Goal: Task Accomplishment & Management: Complete application form

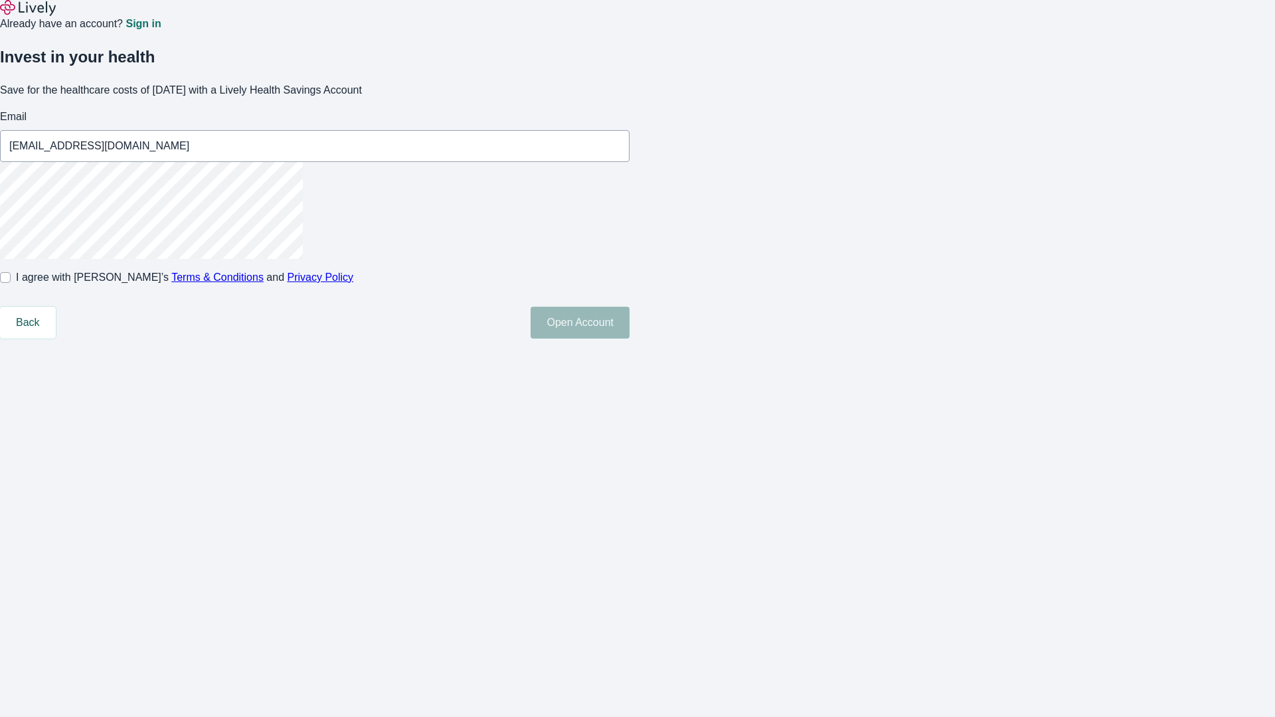
click at [11, 283] on input "I agree with Lively’s Terms & Conditions and Privacy Policy" at bounding box center [5, 277] width 11 height 11
checkbox input "true"
click at [630, 339] on button "Open Account" at bounding box center [580, 323] width 99 height 32
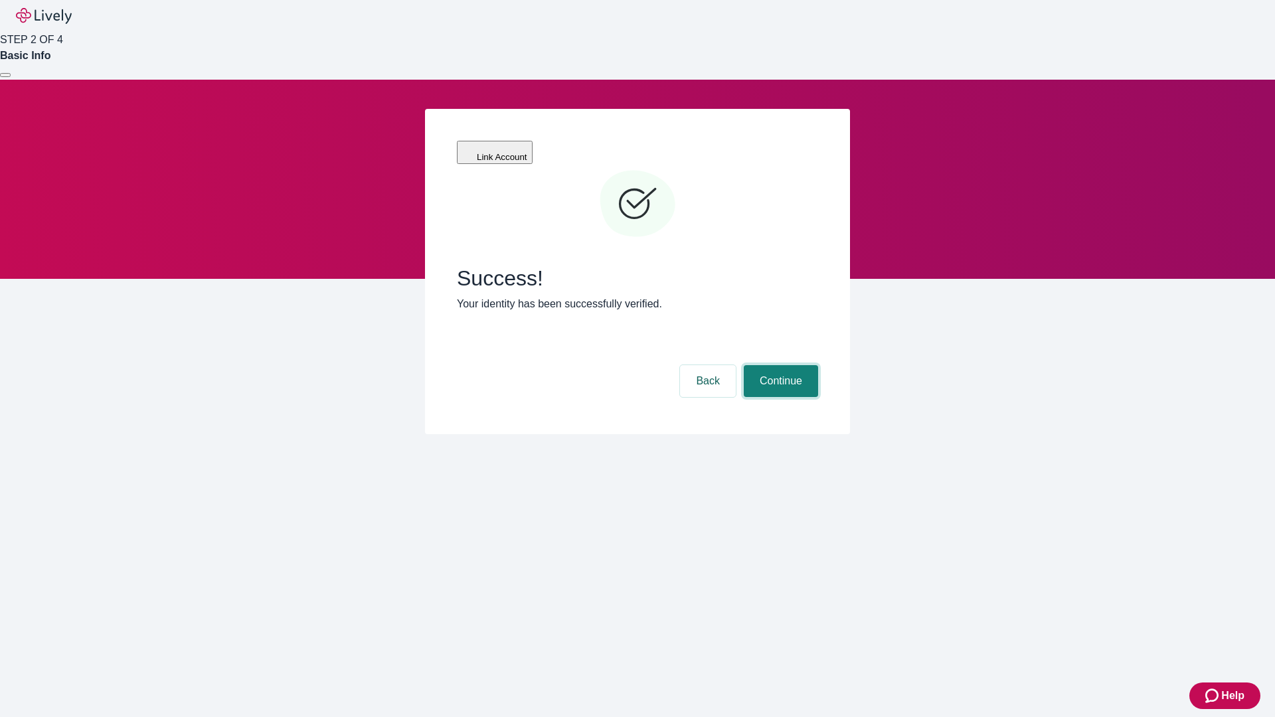
click at [779, 365] on button "Continue" at bounding box center [781, 381] width 74 height 32
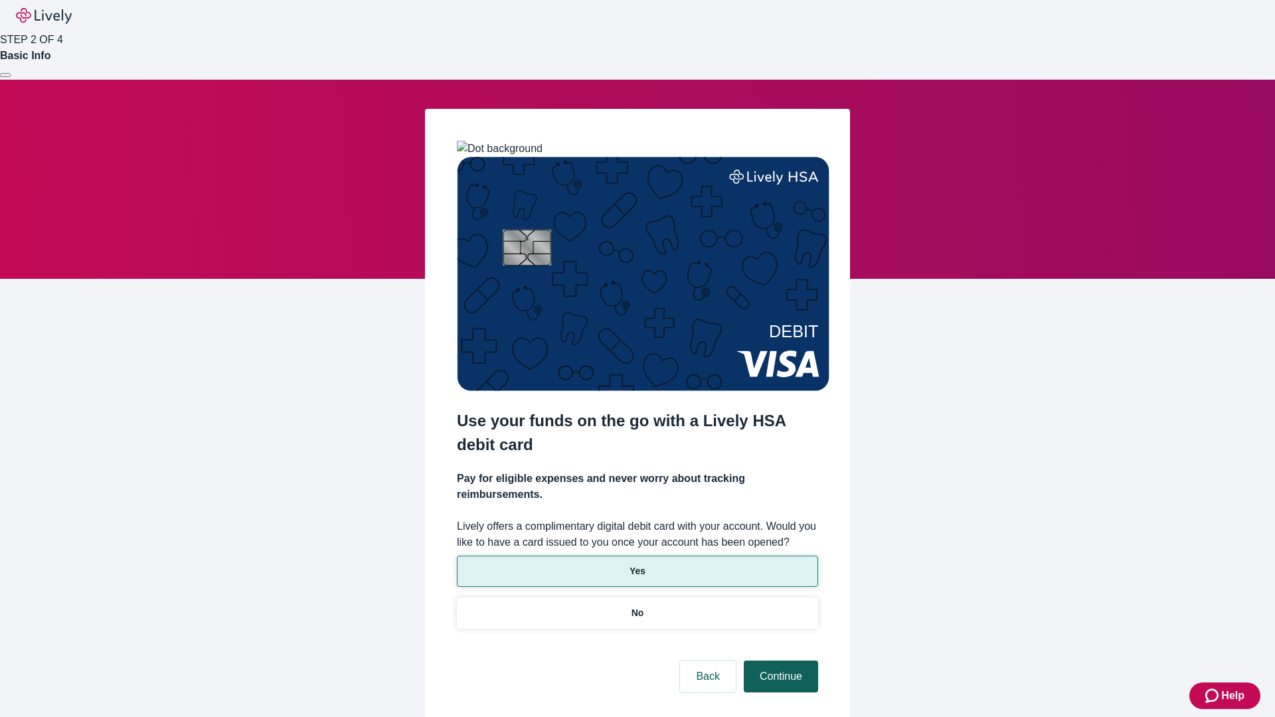
click at [637, 564] on p "Yes" at bounding box center [638, 571] width 16 height 14
click at [779, 661] on button "Continue" at bounding box center [781, 677] width 74 height 32
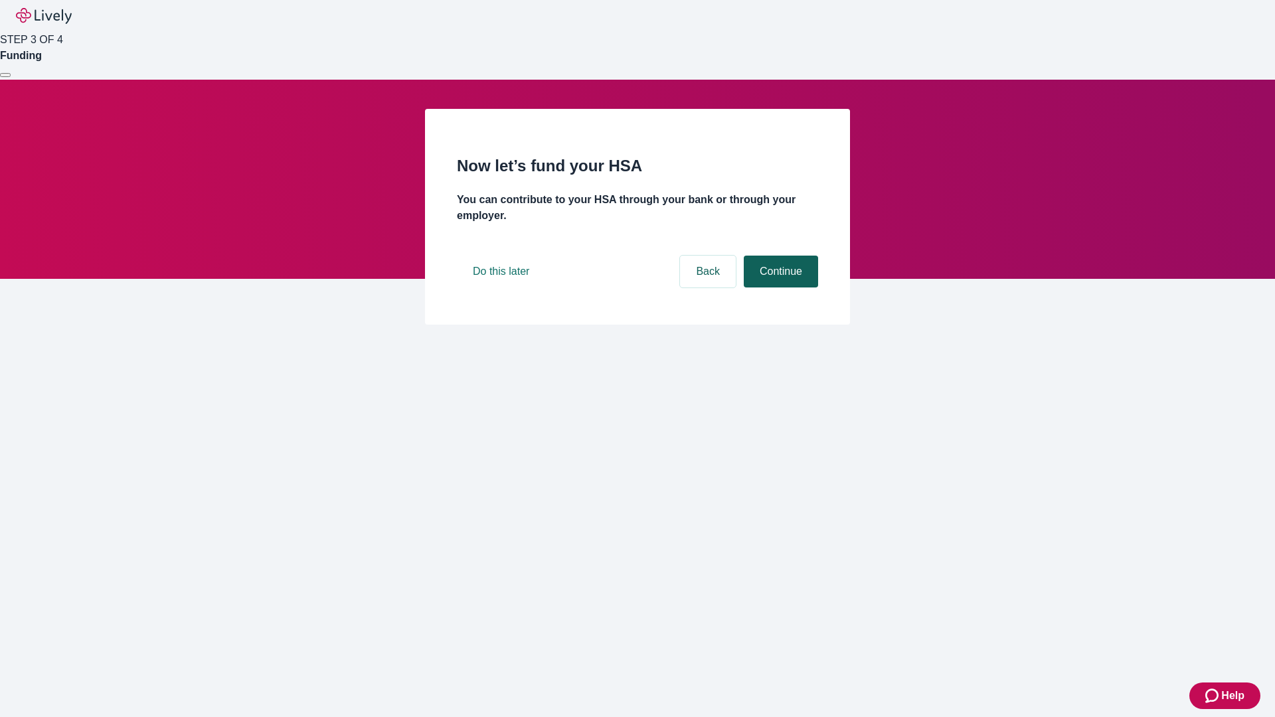
click at [779, 288] on button "Continue" at bounding box center [781, 272] width 74 height 32
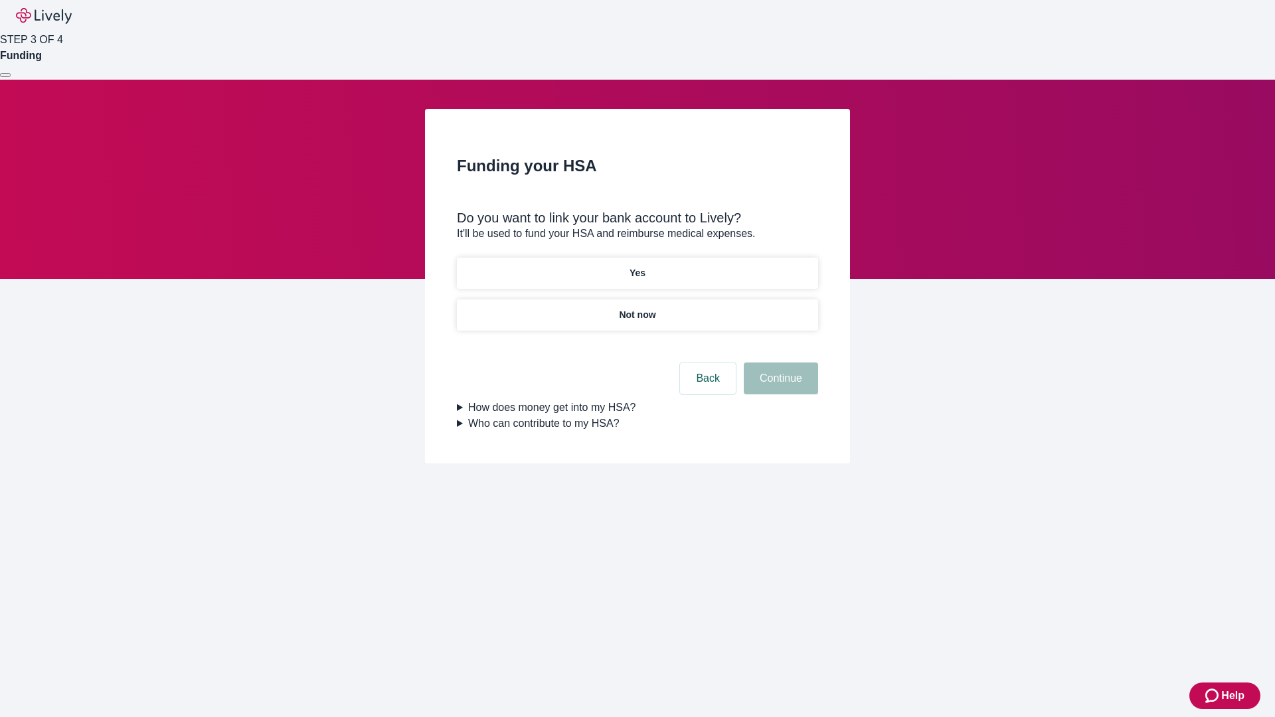
click at [637, 308] on p "Not now" at bounding box center [637, 315] width 37 height 14
click at [779, 386] on button "Continue" at bounding box center [781, 379] width 74 height 32
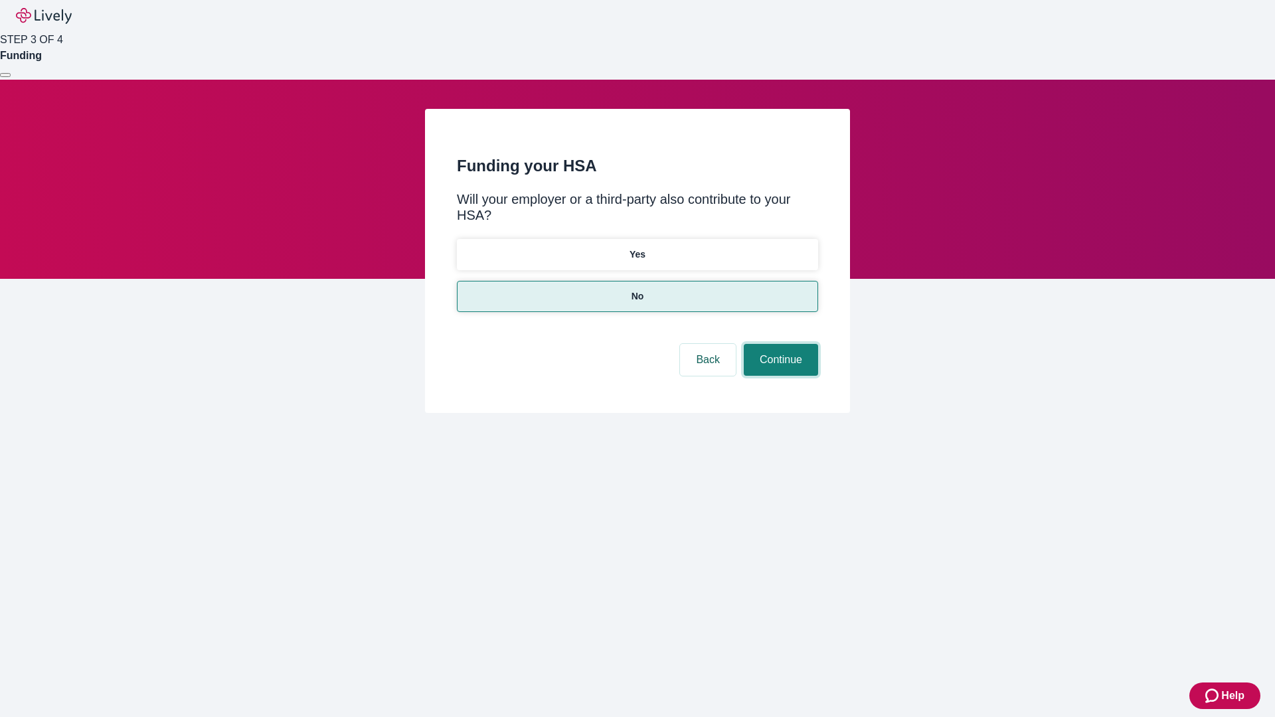
click at [779, 344] on button "Continue" at bounding box center [781, 360] width 74 height 32
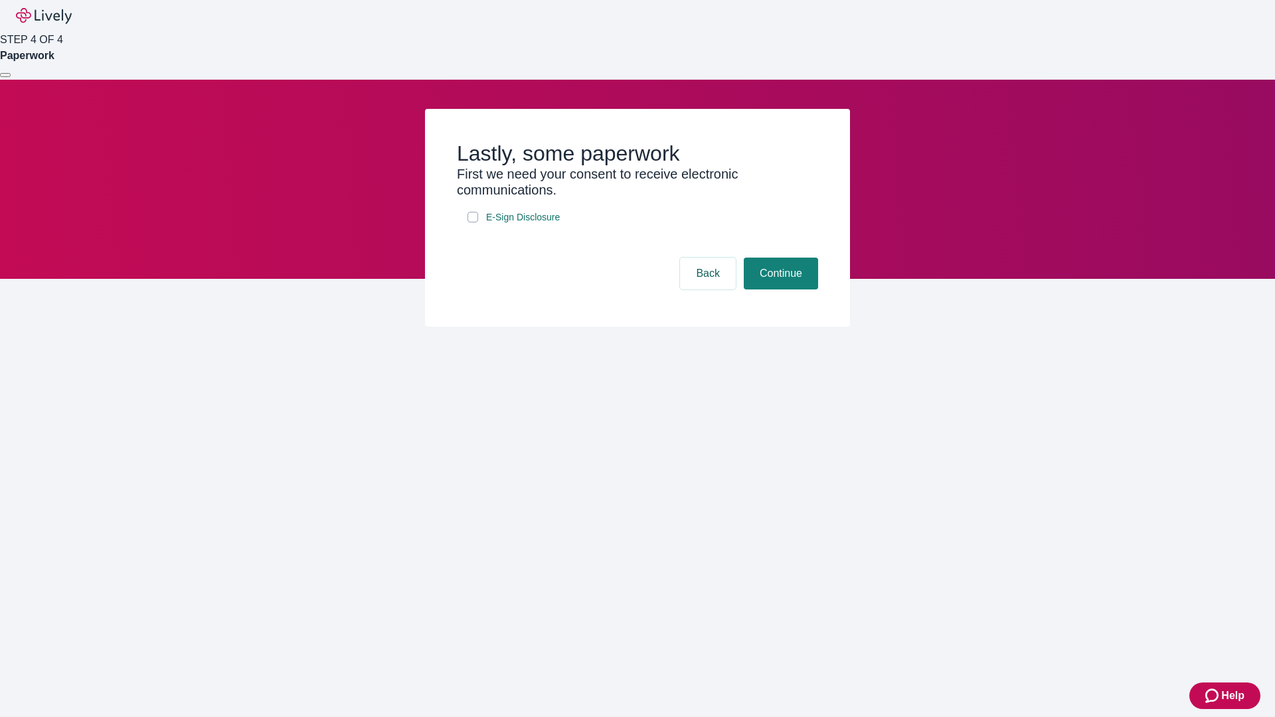
click at [473, 222] on input "E-Sign Disclosure" at bounding box center [472, 217] width 11 height 11
checkbox input "true"
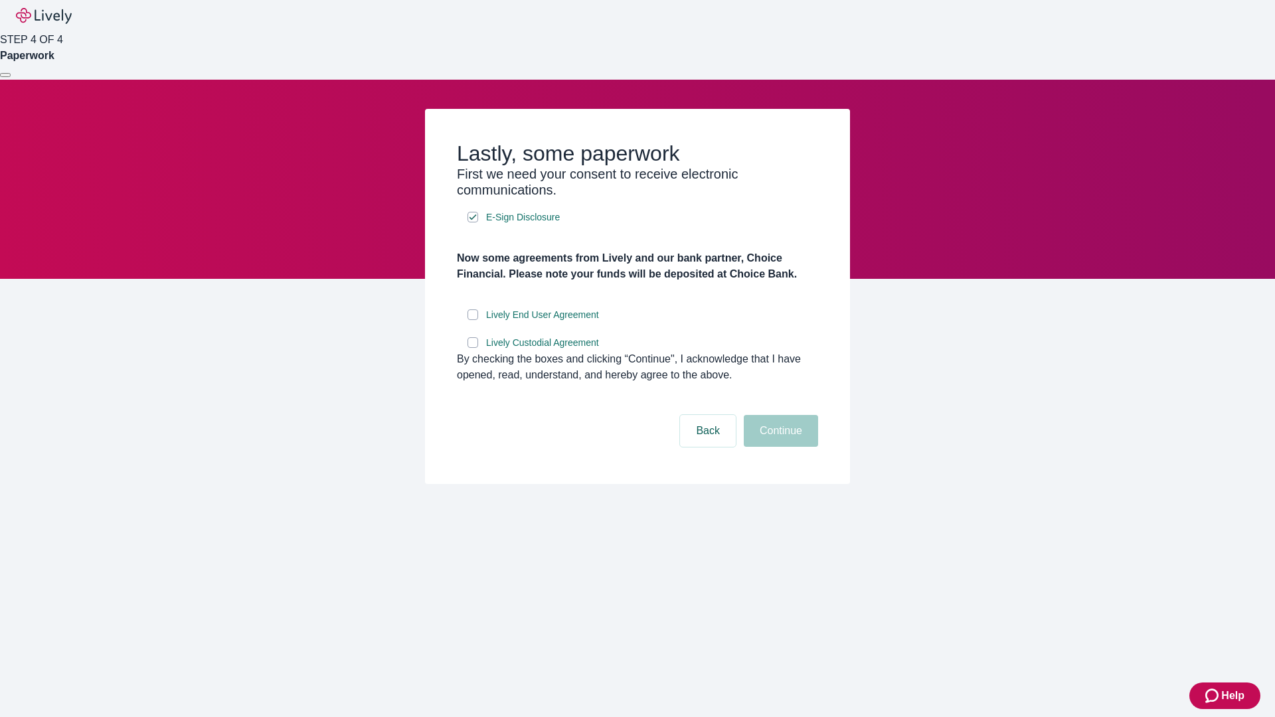
click at [473, 320] on input "Lively End User Agreement" at bounding box center [472, 314] width 11 height 11
checkbox input "true"
click at [473, 348] on input "Lively Custodial Agreement" at bounding box center [472, 342] width 11 height 11
checkbox input "true"
click at [779, 447] on button "Continue" at bounding box center [781, 431] width 74 height 32
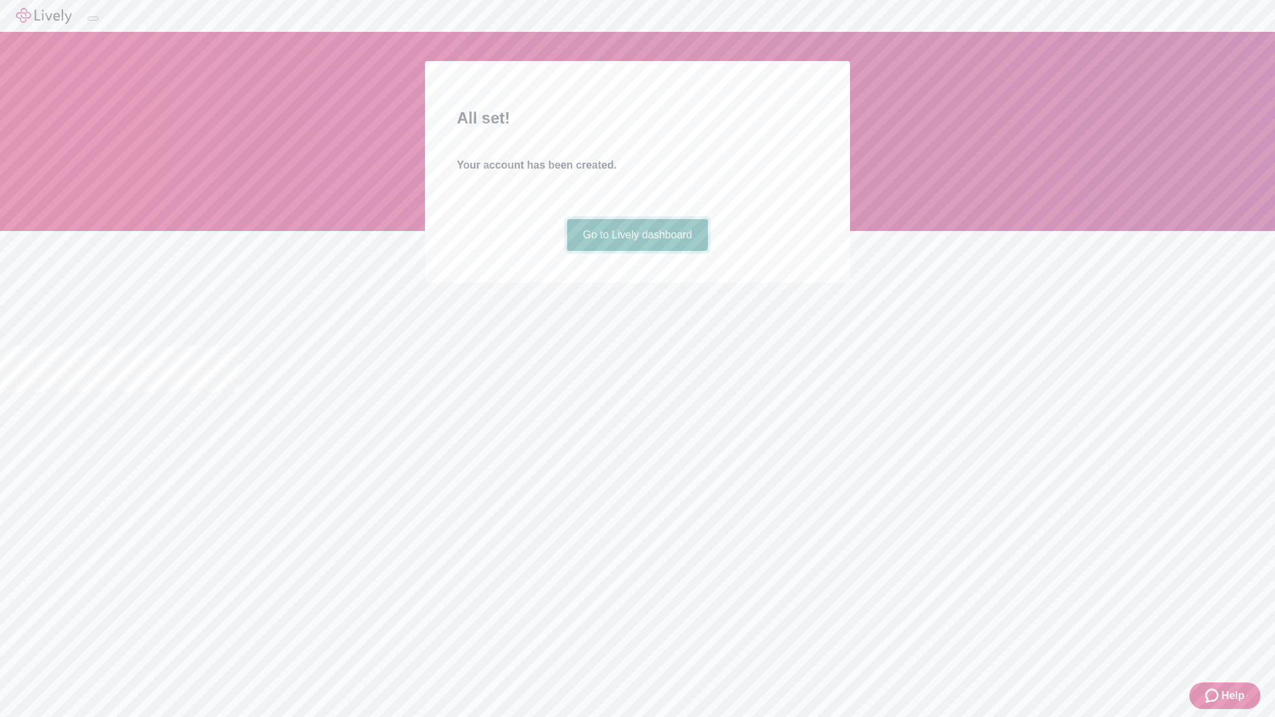
click at [637, 251] on link "Go to Lively dashboard" at bounding box center [637, 235] width 141 height 32
